Goal: Download file/media

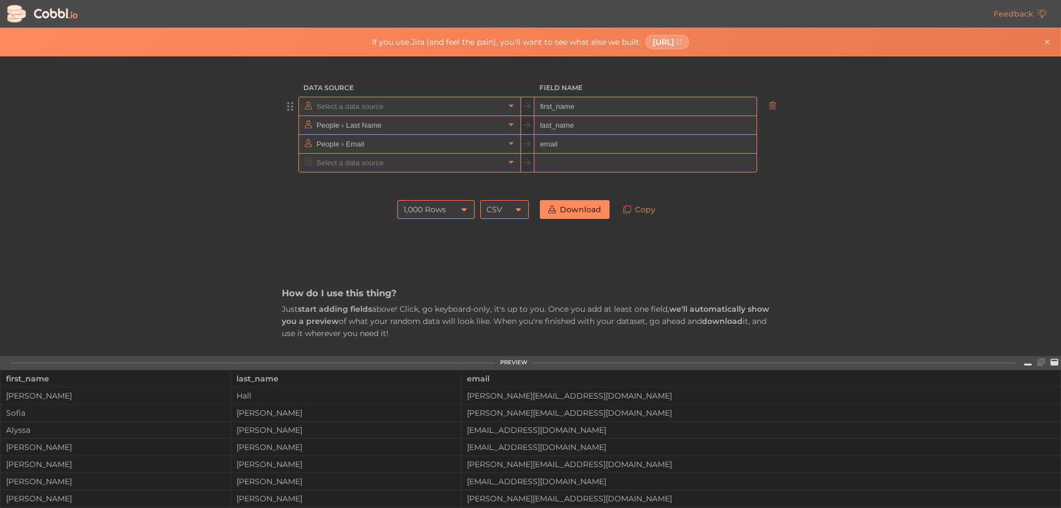
click at [389, 107] on input "text" at bounding box center [409, 106] width 191 height 18
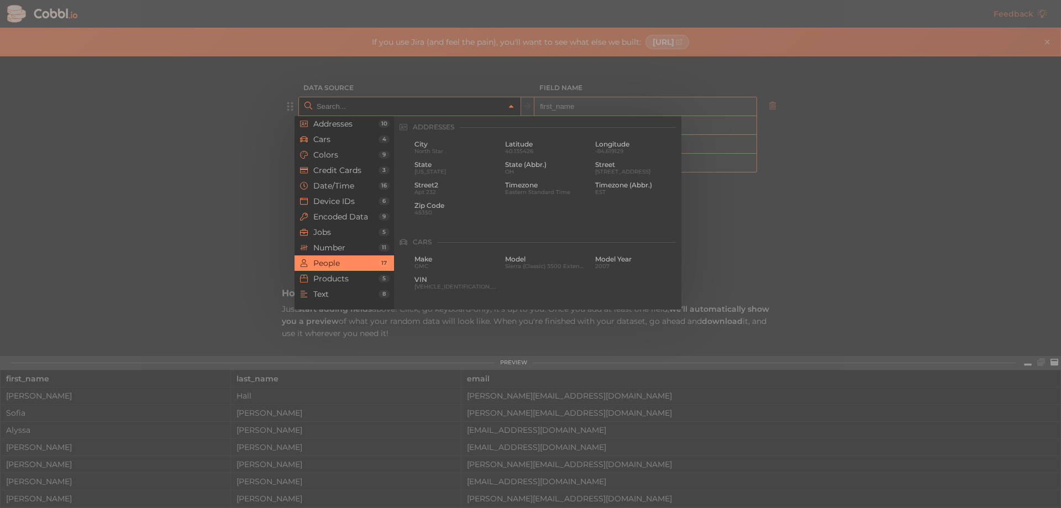
scroll to position [851, 0]
click at [375, 262] on span "People" at bounding box center [345, 263] width 65 height 9
click at [439, 169] on span "[PERSON_NAME]" at bounding box center [456, 172] width 82 height 6
type input "People › First Name"
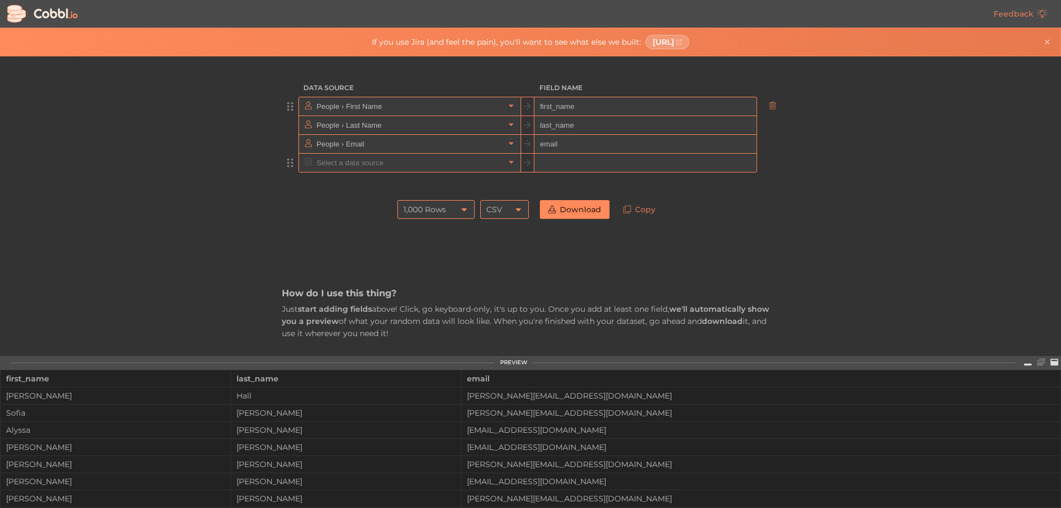
click at [389, 171] on input "text" at bounding box center [409, 163] width 191 height 18
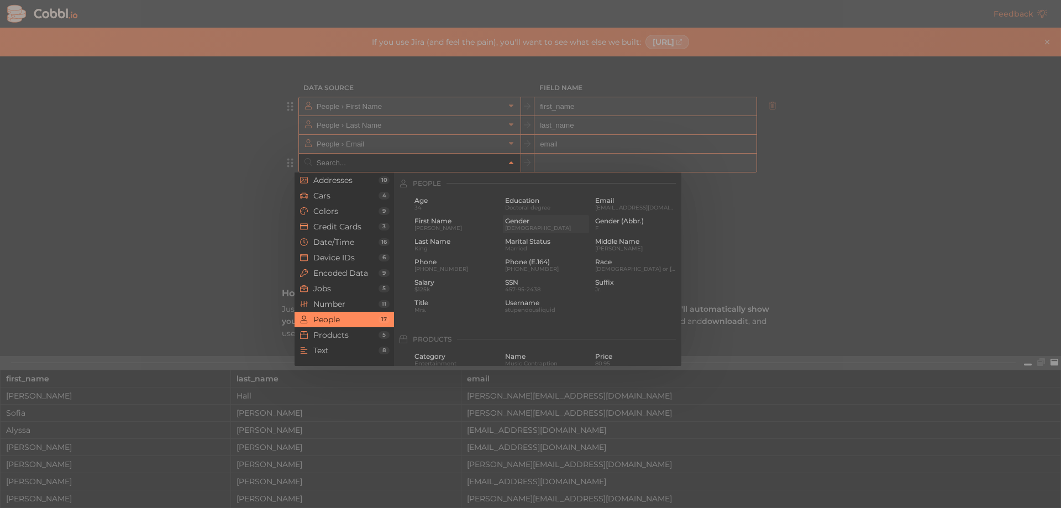
click at [518, 227] on span "[DEMOGRAPHIC_DATA]" at bounding box center [546, 228] width 82 height 6
type input "People › Gender"
type input "gender"
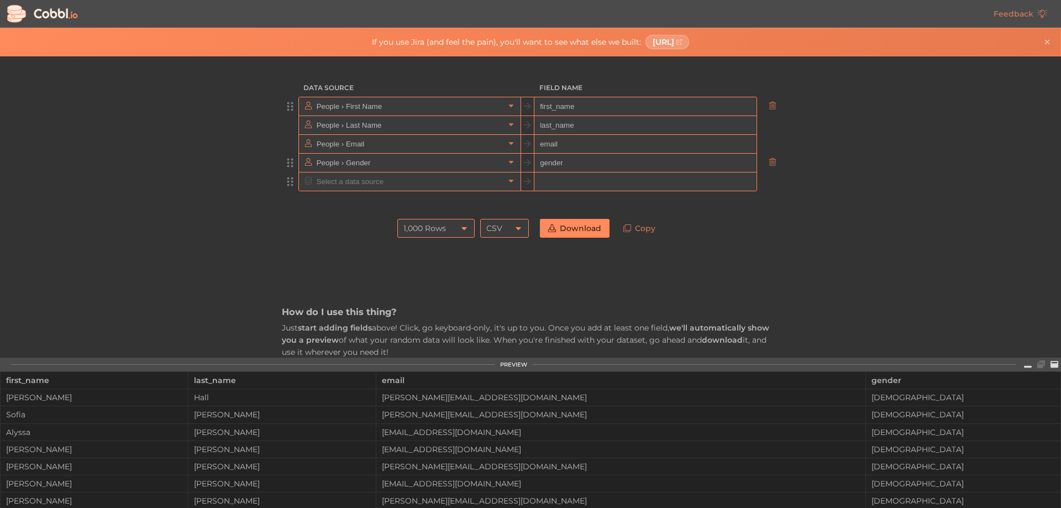
click at [455, 183] on input "text" at bounding box center [409, 181] width 191 height 18
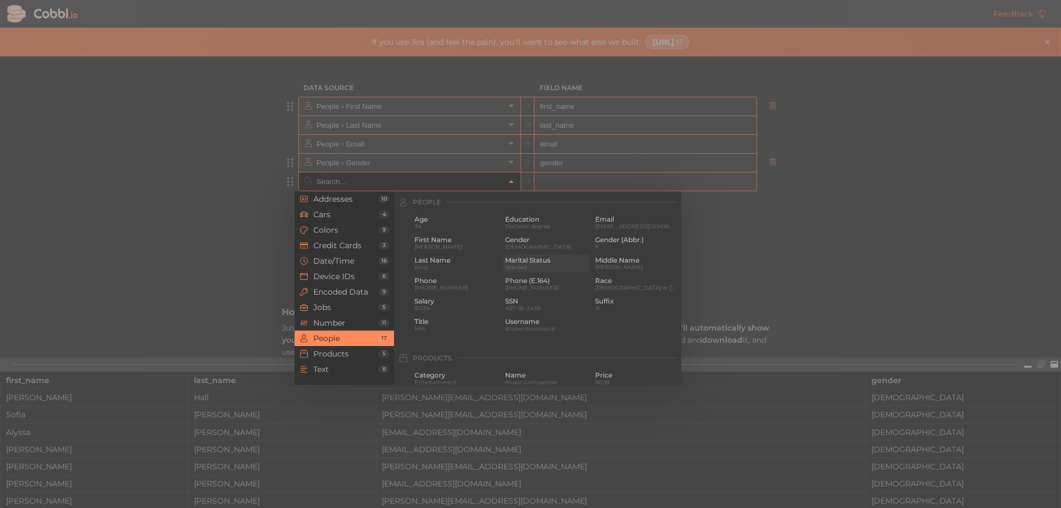
click at [523, 270] on div "Marital Status [DEMOGRAPHIC_DATA]" at bounding box center [546, 263] width 87 height 18
type input "People › Marital Status"
type input "marital_status"
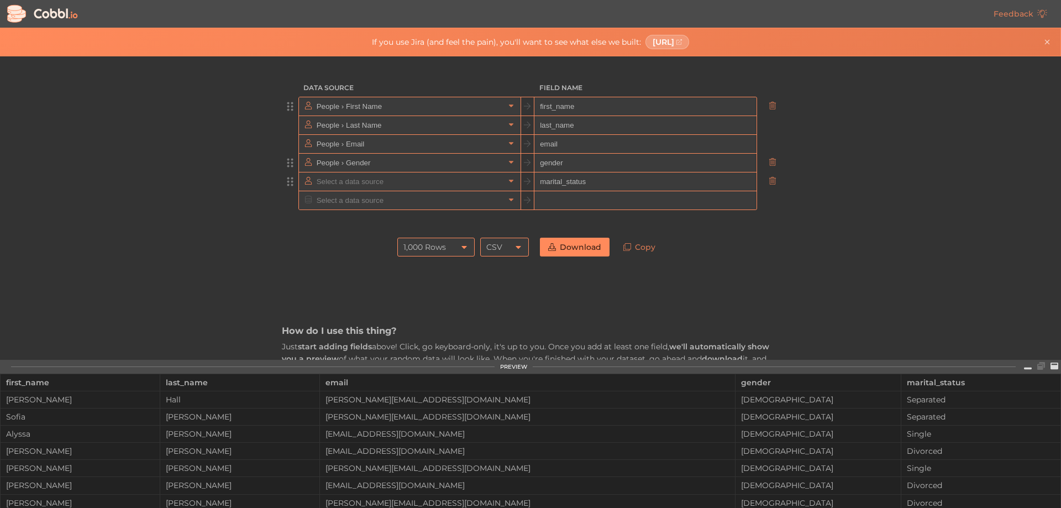
click at [428, 178] on input "text" at bounding box center [409, 181] width 191 height 18
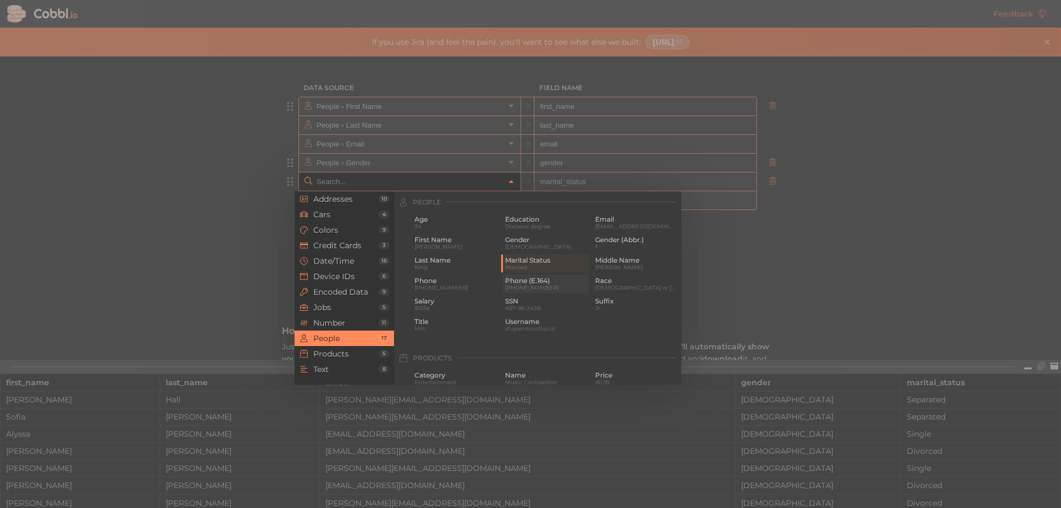
click at [526, 282] on span "Phone (E.164)" at bounding box center [546, 281] width 82 height 8
type input "People › Phone (E.164)"
type input "phone_e_164"
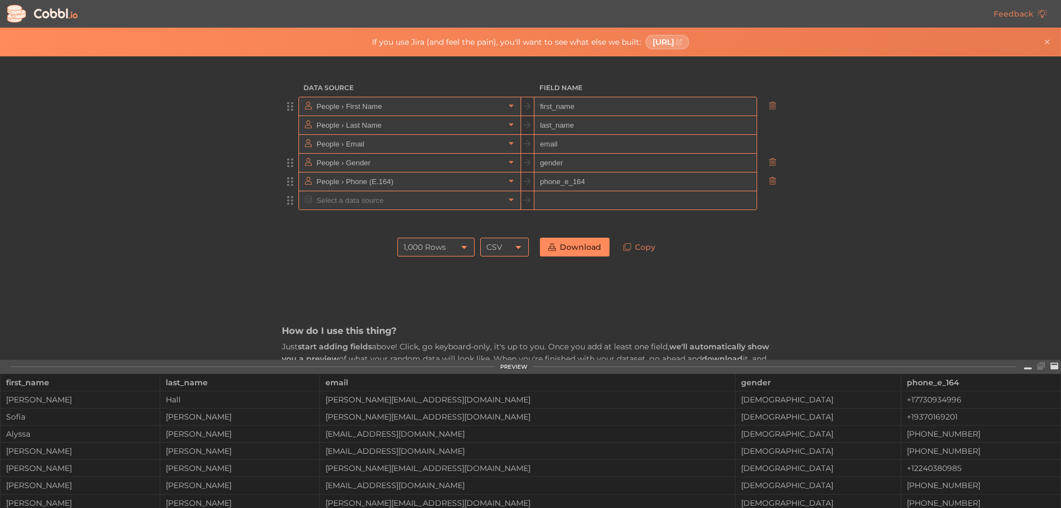
click at [386, 201] on input "text" at bounding box center [409, 200] width 191 height 18
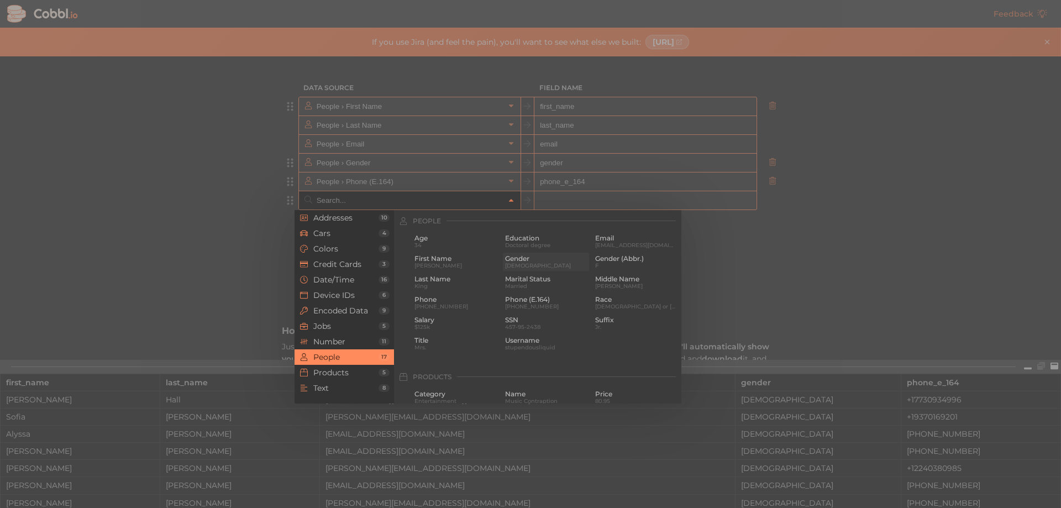
click at [529, 270] on div "Gender [DEMOGRAPHIC_DATA]" at bounding box center [546, 262] width 87 height 18
type input "People › Gender"
type input "gender"
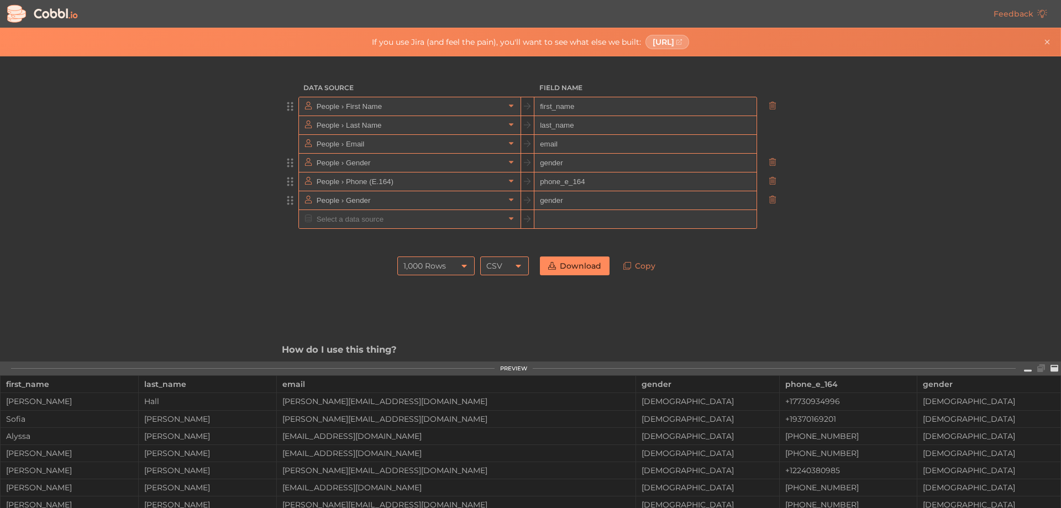
click at [428, 266] on div "1,000 Rows" at bounding box center [424, 265] width 43 height 19
click at [430, 265] on div "1,000 Rows" at bounding box center [424, 265] width 43 height 19
click at [514, 267] on icon at bounding box center [518, 265] width 9 height 9
click at [510, 300] on li "JSON" at bounding box center [502, 303] width 48 height 19
click at [584, 260] on link "Download" at bounding box center [575, 265] width 70 height 19
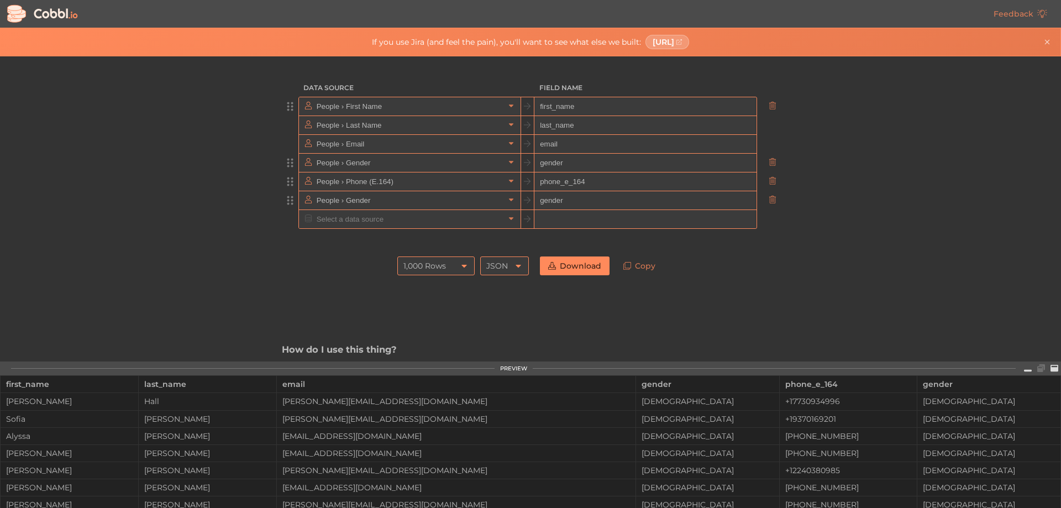
click at [493, 267] on div "JSON" at bounding box center [497, 265] width 22 height 19
click at [497, 290] on li "CSV" at bounding box center [502, 284] width 48 height 19
click at [562, 263] on link "Download" at bounding box center [575, 265] width 70 height 19
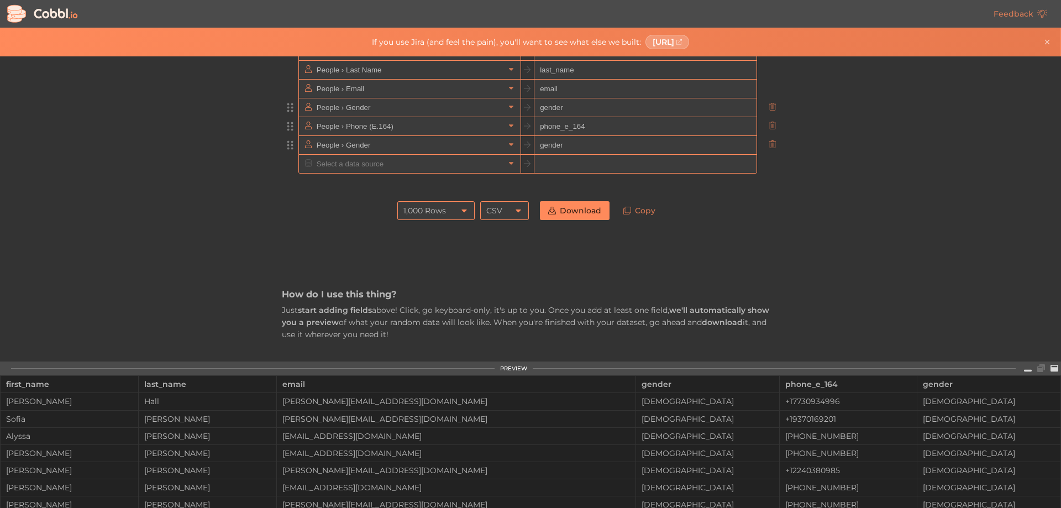
scroll to position [0, 0]
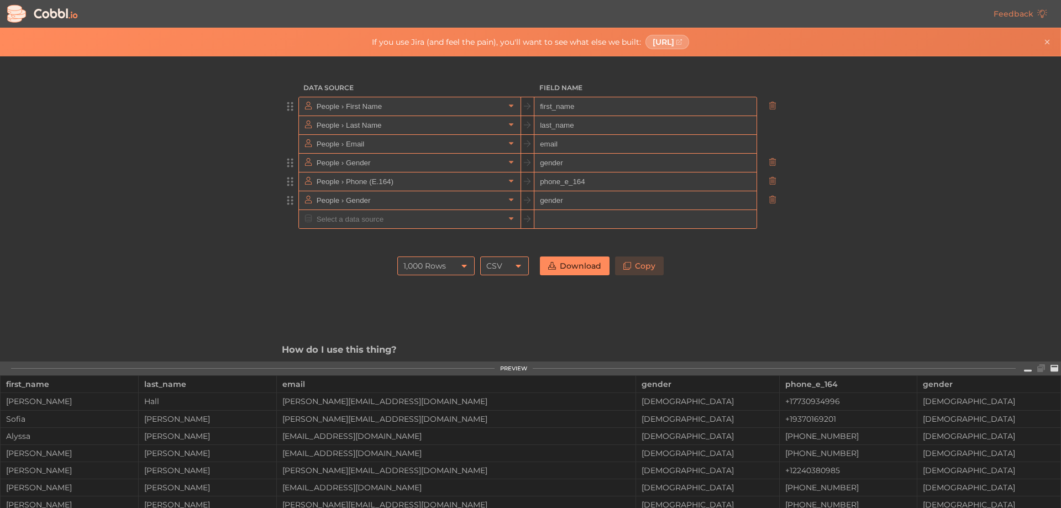
click at [644, 266] on link "Copy" at bounding box center [639, 265] width 49 height 19
